Goal: Information Seeking & Learning: Compare options

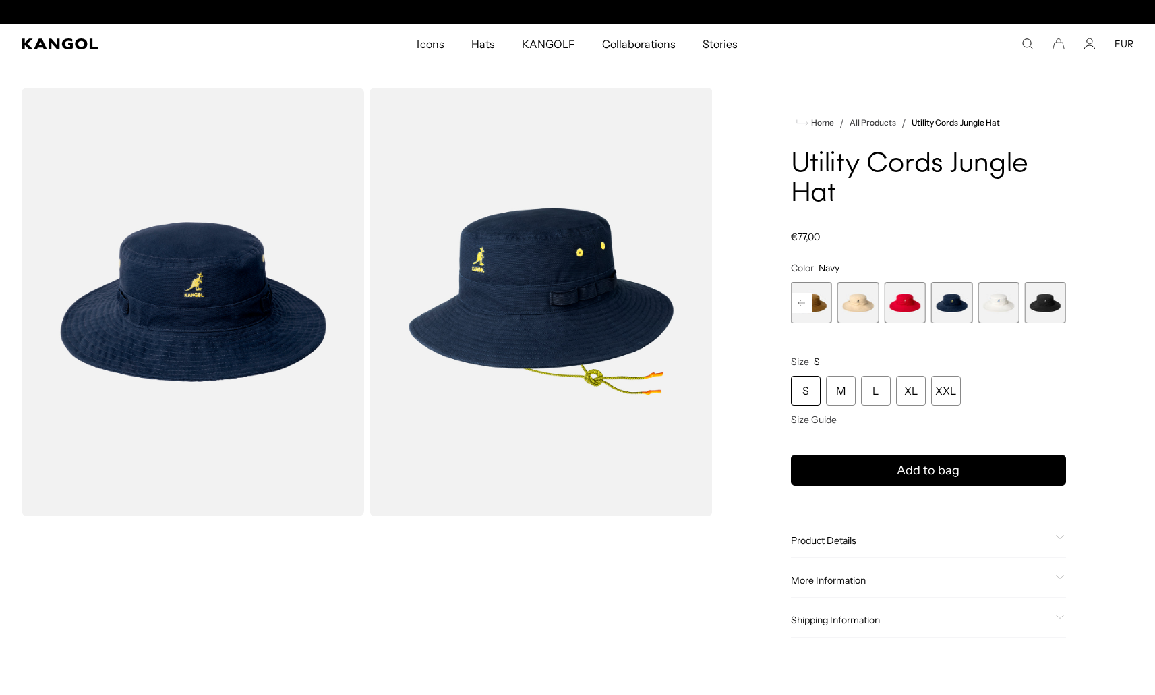
scroll to position [0, 278]
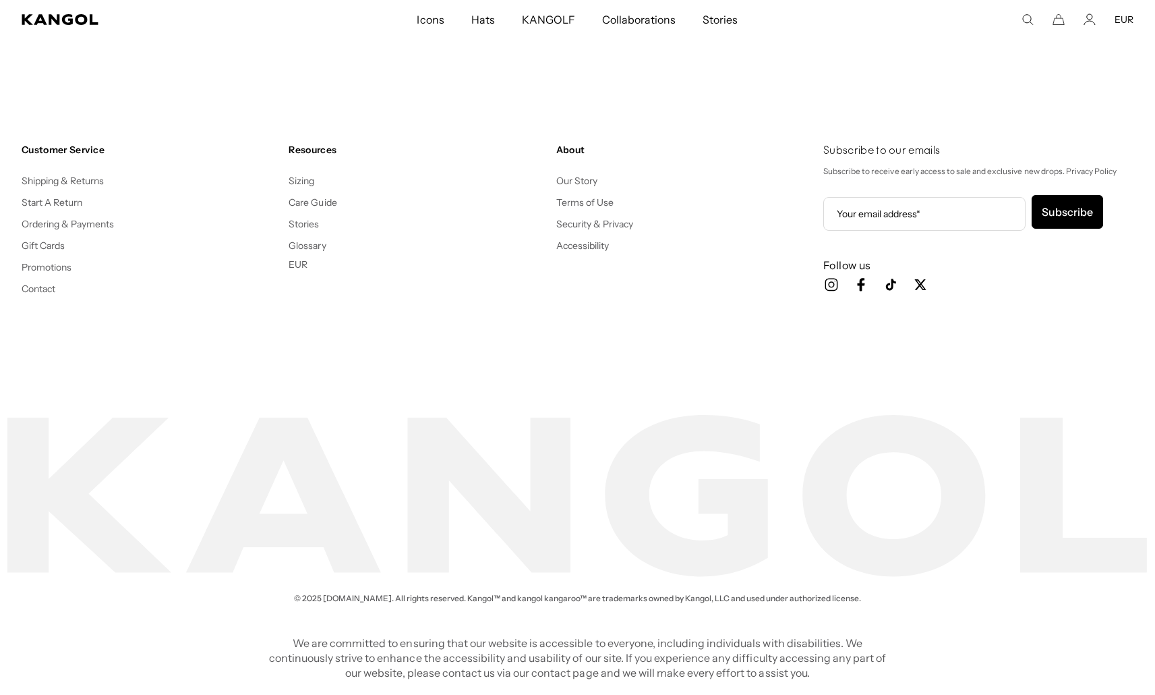
scroll to position [0, 278]
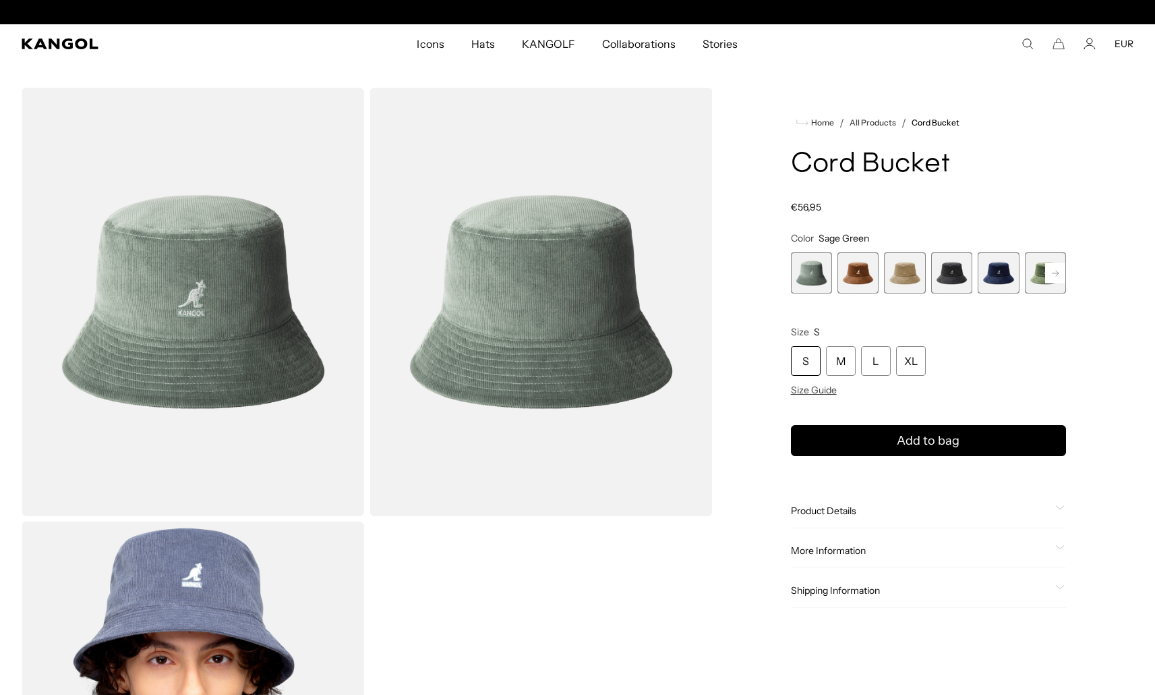
scroll to position [0, 278]
